Goal: Communication & Community: Answer question/provide support

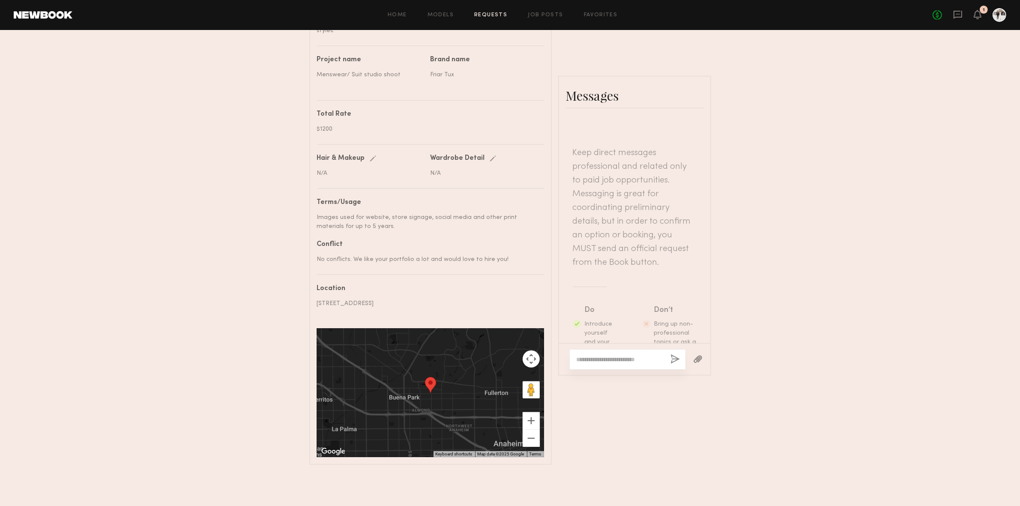
scroll to position [391, 0]
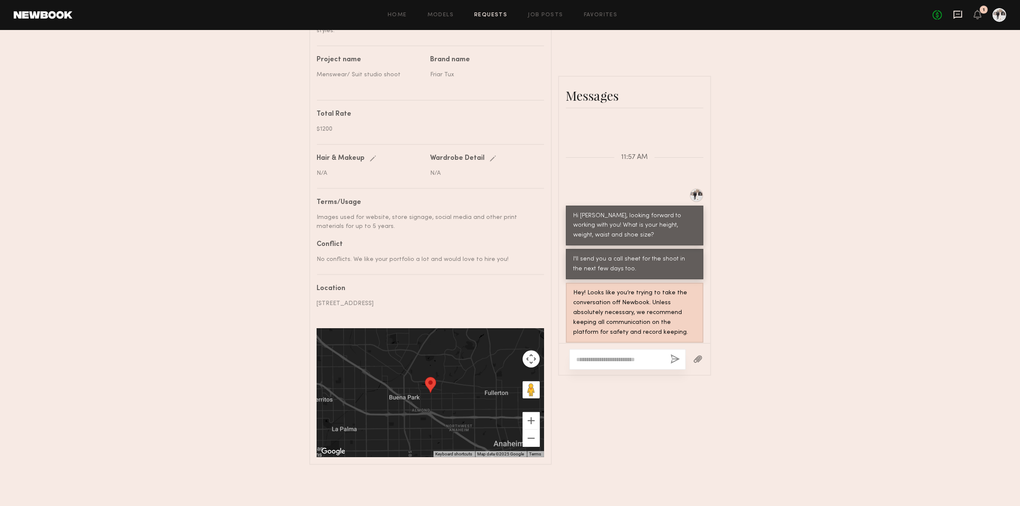
click at [954, 12] on icon at bounding box center [958, 15] width 9 height 8
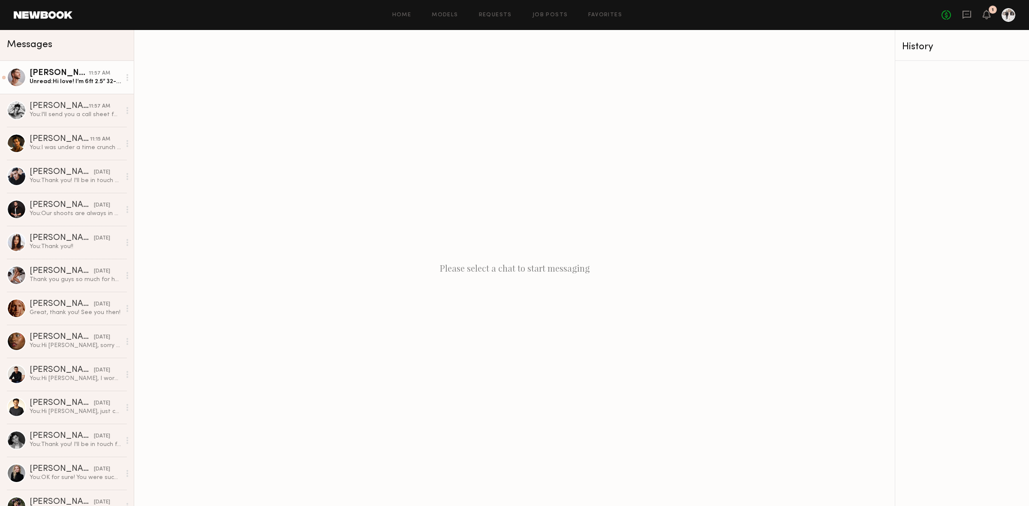
click at [71, 81] on div "Unread: Hi love! I’m 6ft 2.5” 32-33 waist 32-34 inseam and 10.5 shoe :))" at bounding box center [75, 82] width 91 height 8
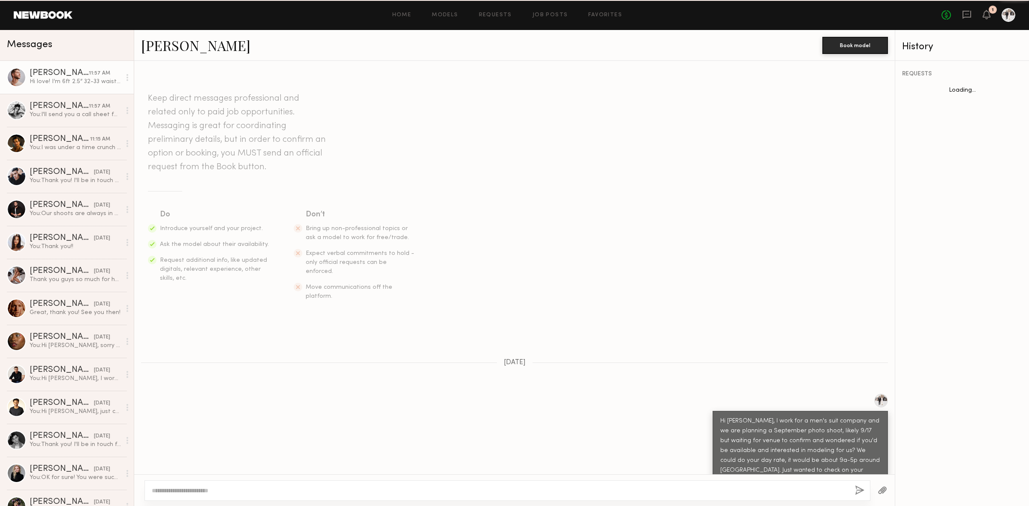
scroll to position [1159, 0]
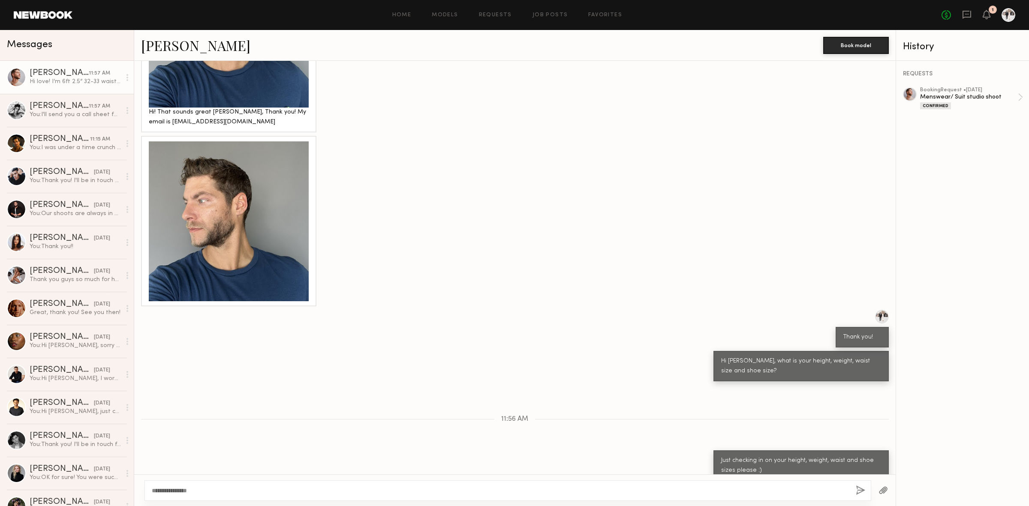
type textarea "**********"
click at [856, 491] on button "button" at bounding box center [859, 491] width 9 height 11
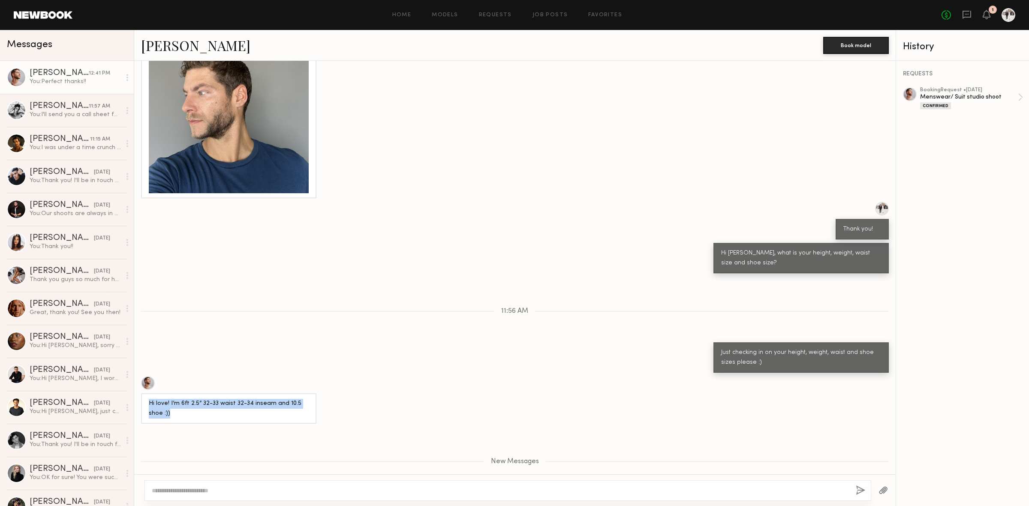
drag, startPoint x: 180, startPoint y: 366, endPoint x: 142, endPoint y: 361, distance: 38.1
click at [142, 393] on div "Hi love! I’m 6ft 2.5” 32-33 waist 32-34 inseam and 10.5 shoe :))" at bounding box center [228, 408] width 175 height 30
copy div "Hi love! I’m 6ft 2.5” 32-33 waist 32-34 inseam and 10.5 shoe :))"
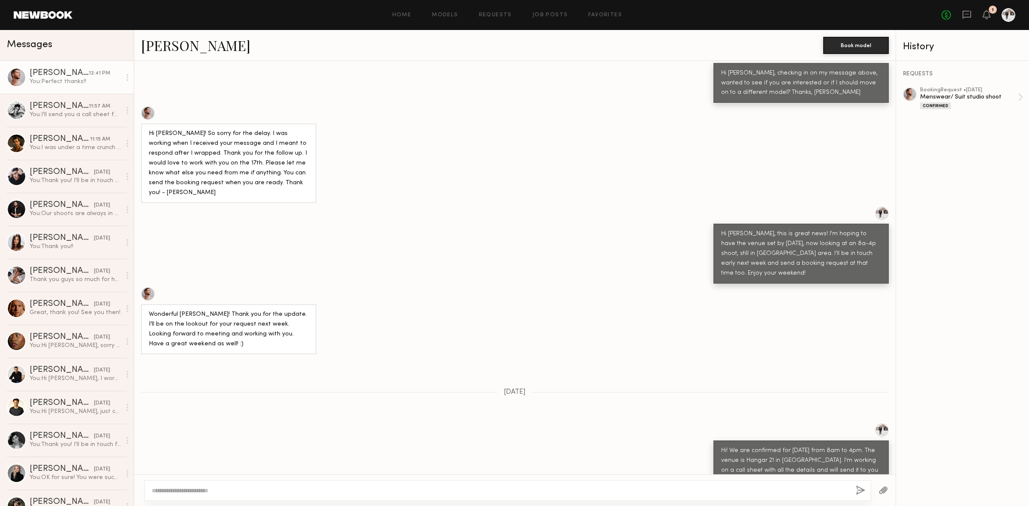
scroll to position [409, 0]
